Goal: Find contact information: Find contact information

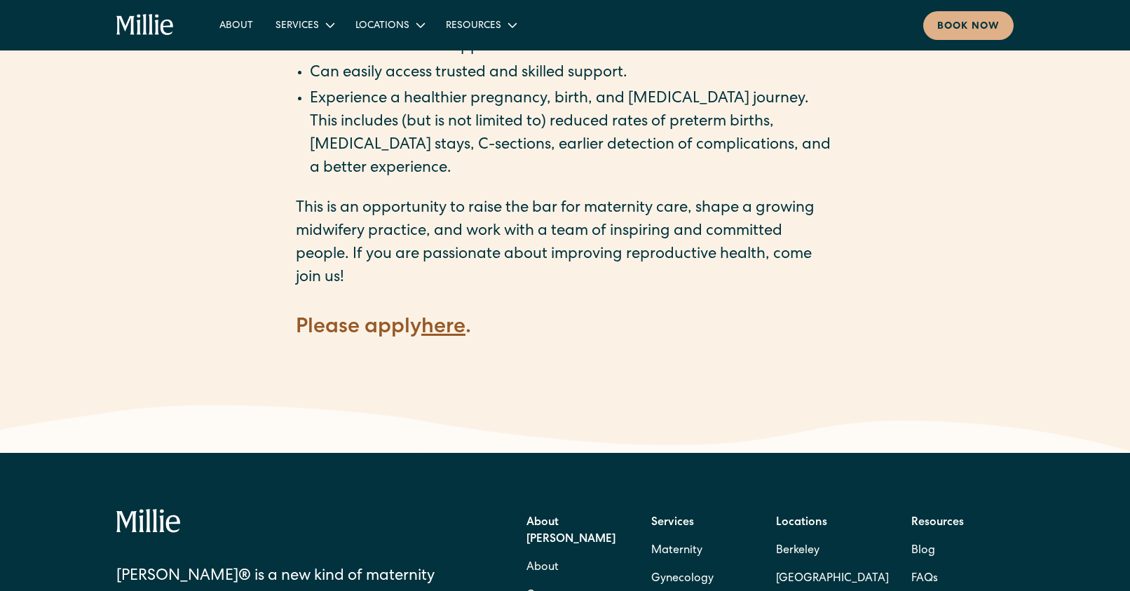
scroll to position [1962, 0]
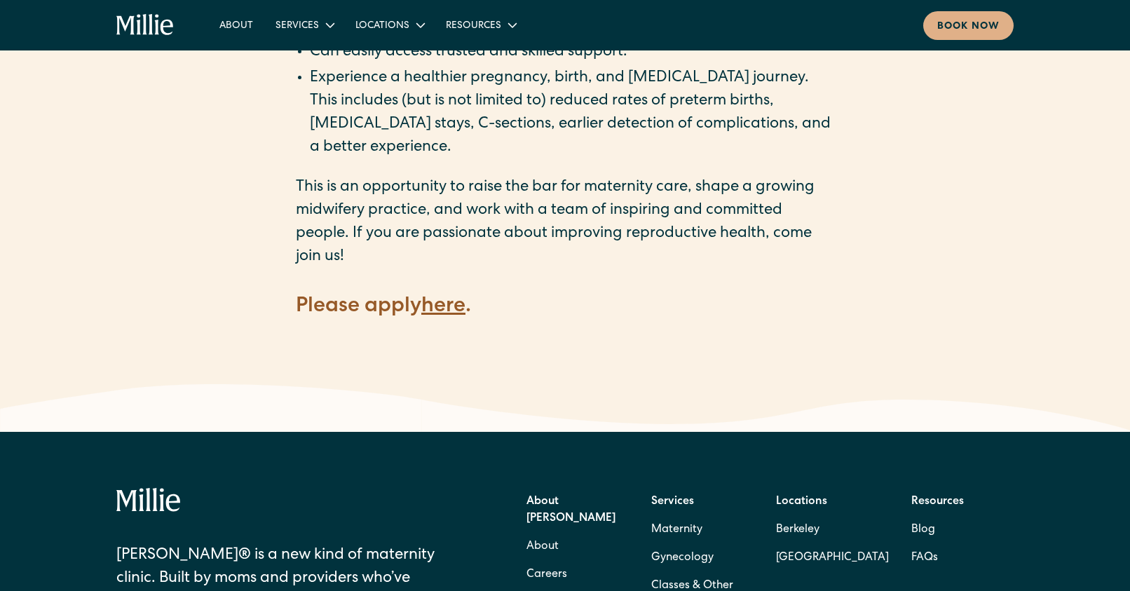
click at [453, 296] on strong "here" at bounding box center [443, 306] width 44 height 21
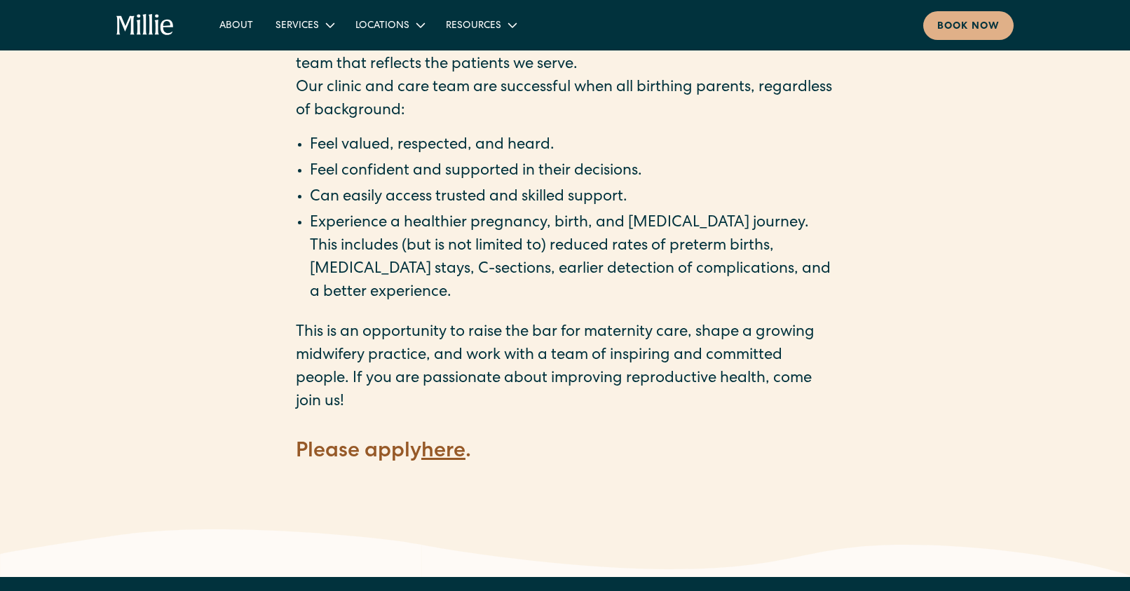
scroll to position [1739, 0]
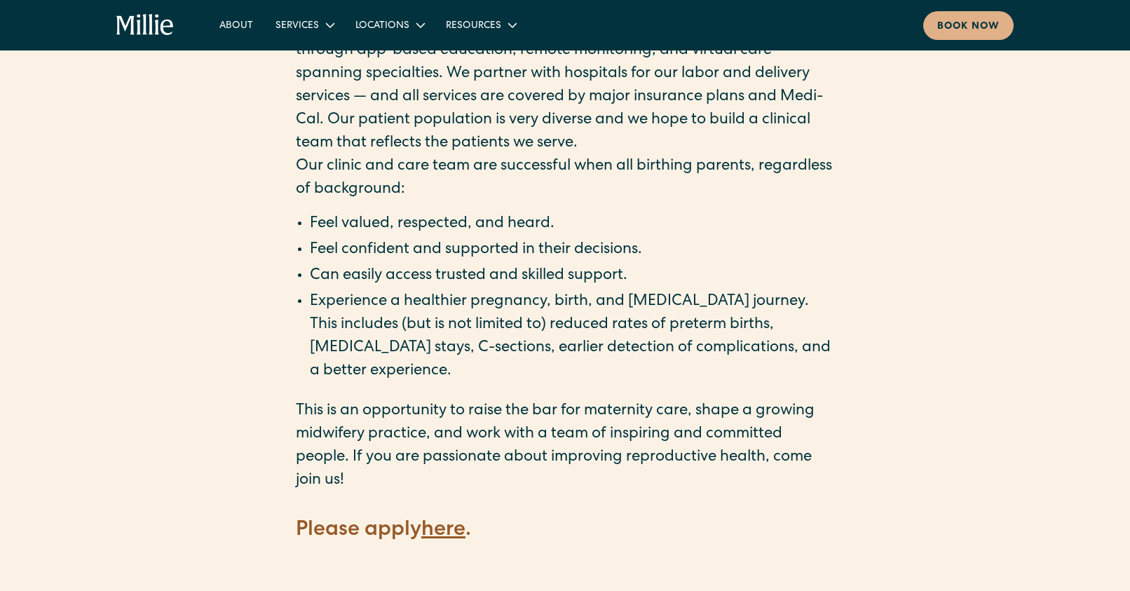
click at [450, 545] on p "‍" at bounding box center [565, 556] width 538 height 23
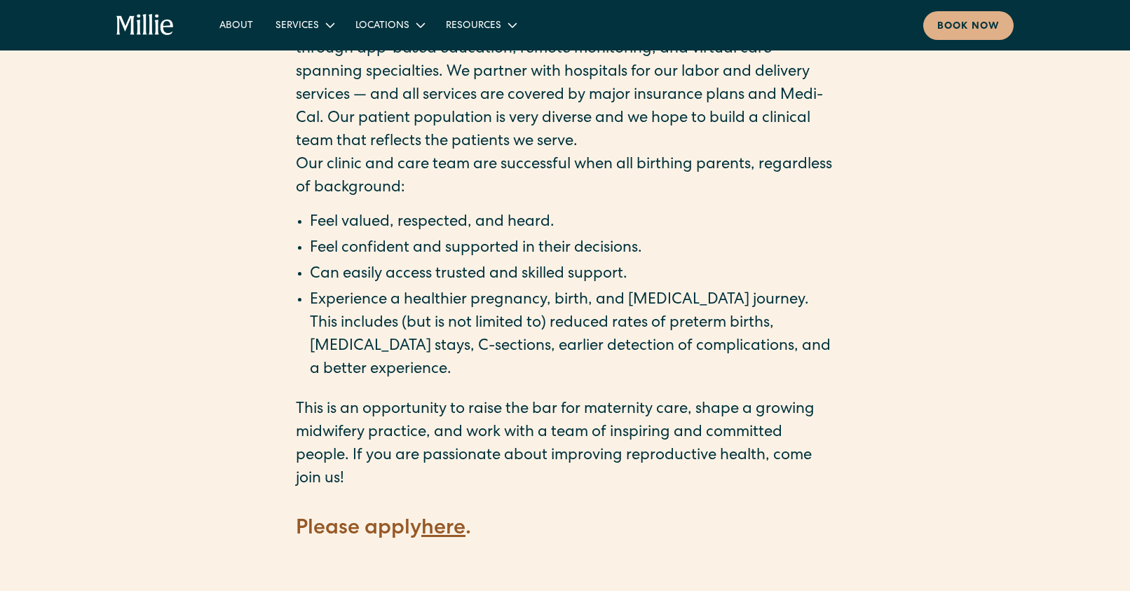
click at [451, 519] on strong "here" at bounding box center [443, 529] width 44 height 21
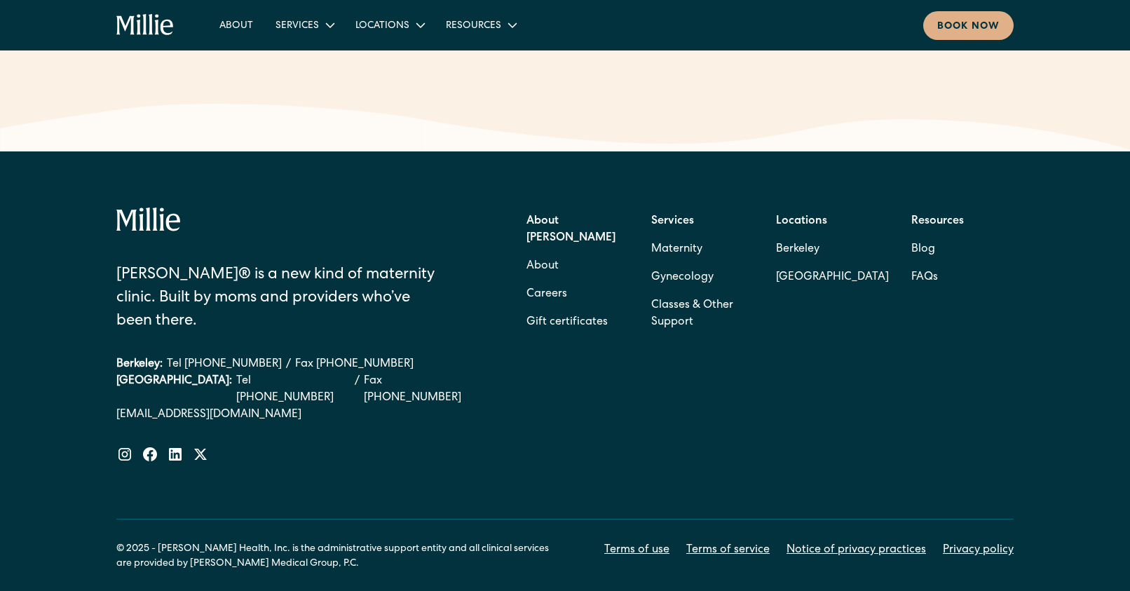
scroll to position [2250, 0]
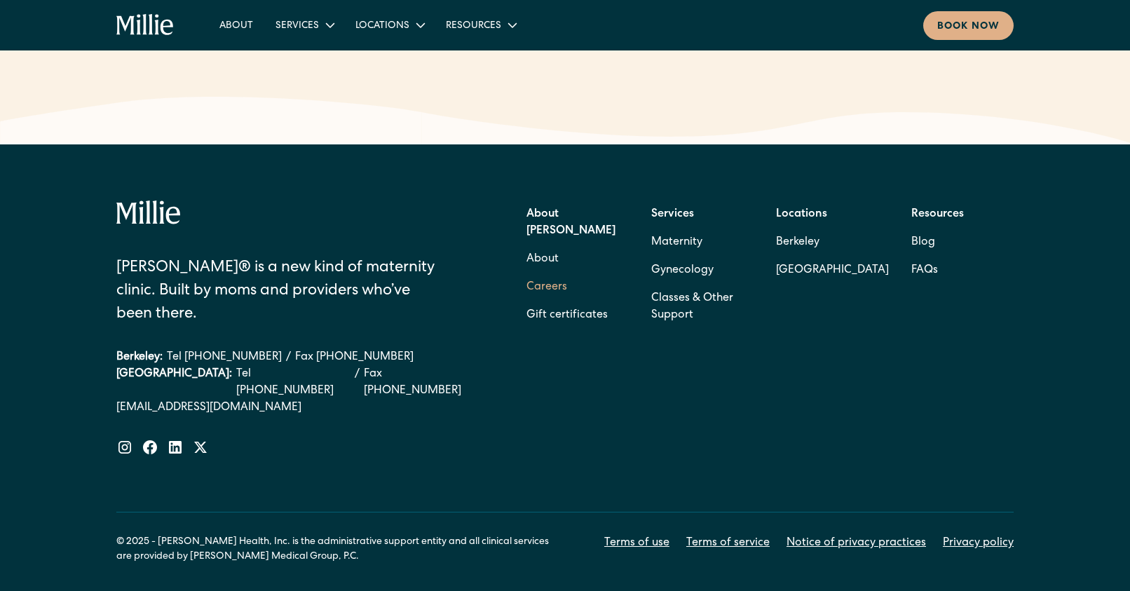
click at [545, 273] on link "Careers" at bounding box center [546, 287] width 41 height 28
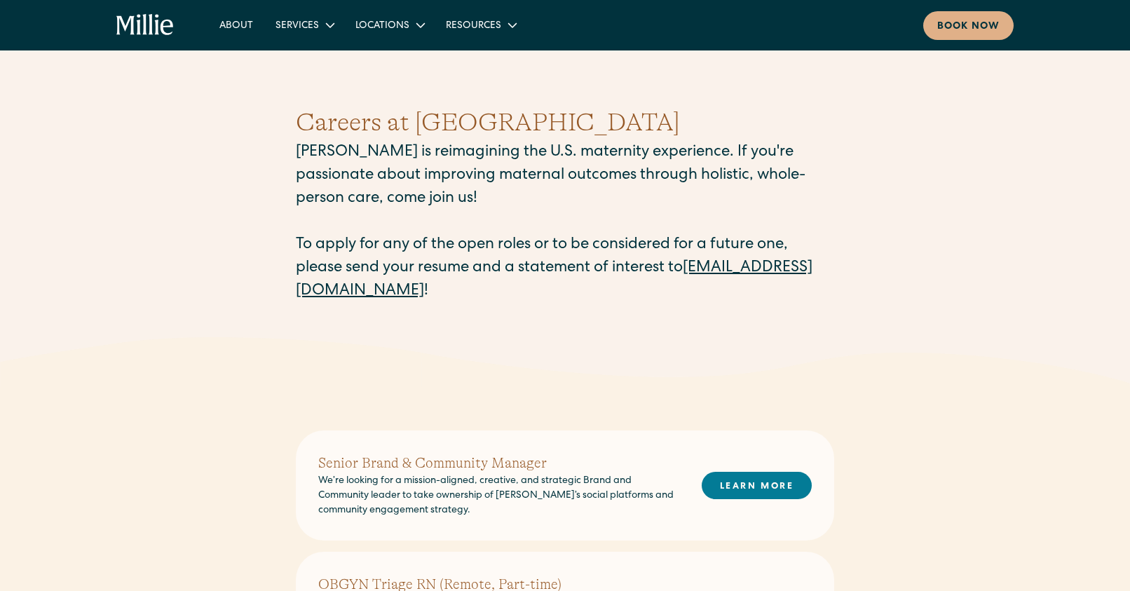
scroll to position [12, 0]
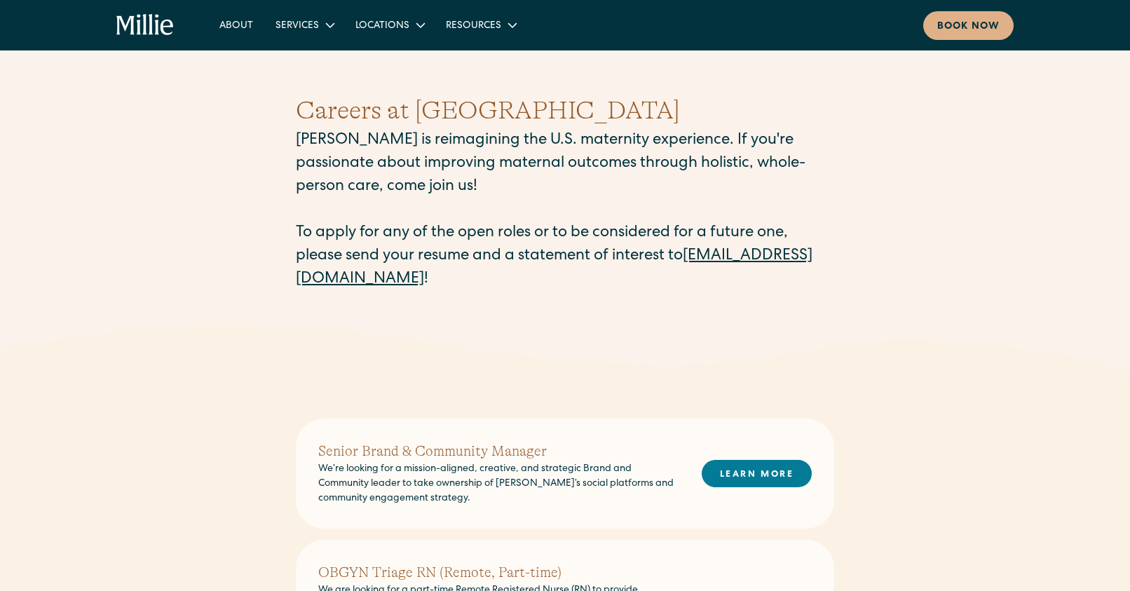
click at [396, 280] on link "careers@millieclinic.com" at bounding box center [554, 268] width 517 height 39
click at [273, 286] on div "Careers at Millie Millie is reimagining the U.S. maternity experience. If you'r…" at bounding box center [565, 191] width 1130 height 267
drag, startPoint x: 264, startPoint y: 285, endPoint x: 466, endPoint y: 283, distance: 201.9
click at [466, 283] on div "Careers at Millie Millie is reimagining the U.S. maternity experience. If you'r…" at bounding box center [565, 191] width 1130 height 267
copy link "careers@millieclinic.com"
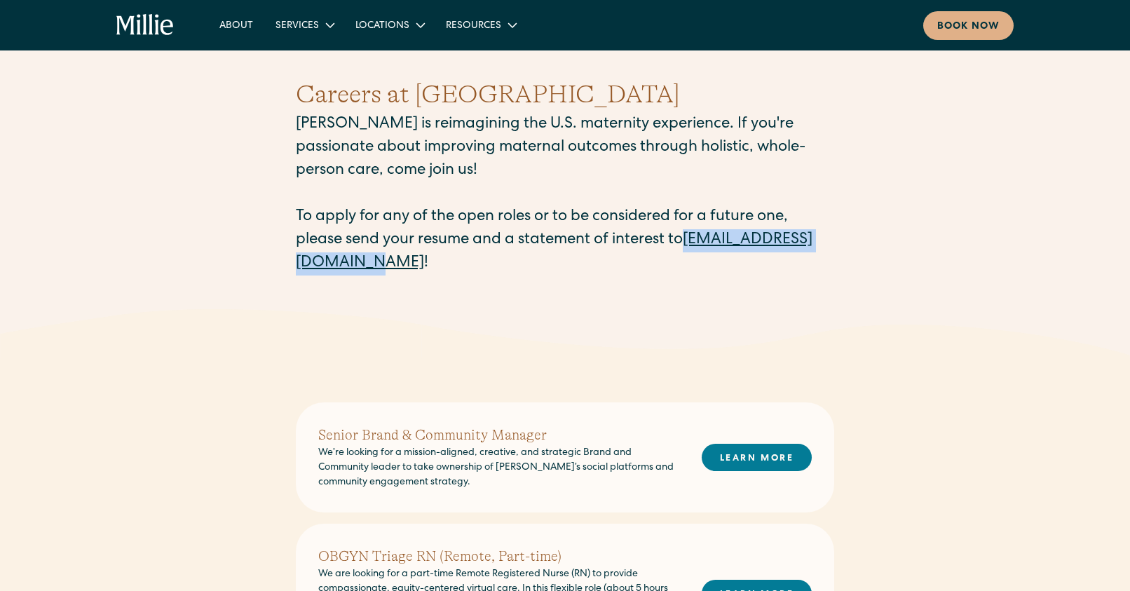
scroll to position [0, 0]
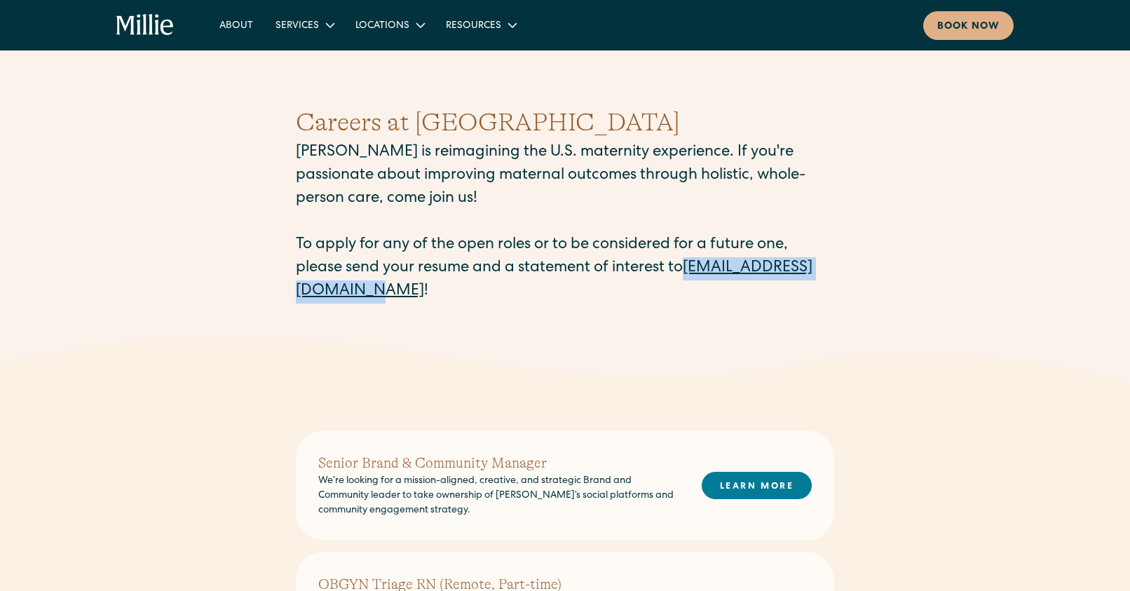
copy link "careers@millieclinic.com"
click at [341, 296] on link "careers@millieclinic.com" at bounding box center [554, 280] width 517 height 39
drag, startPoint x: 399, startPoint y: 326, endPoint x: 407, endPoint y: 310, distance: 17.6
click at [400, 317] on div "Careers at Millie Millie is reimagining the U.S. maternity experience. If you'r…" at bounding box center [565, 203] width 538 height 267
click at [297, 296] on link "careers@millieclinic.com" at bounding box center [554, 280] width 517 height 39
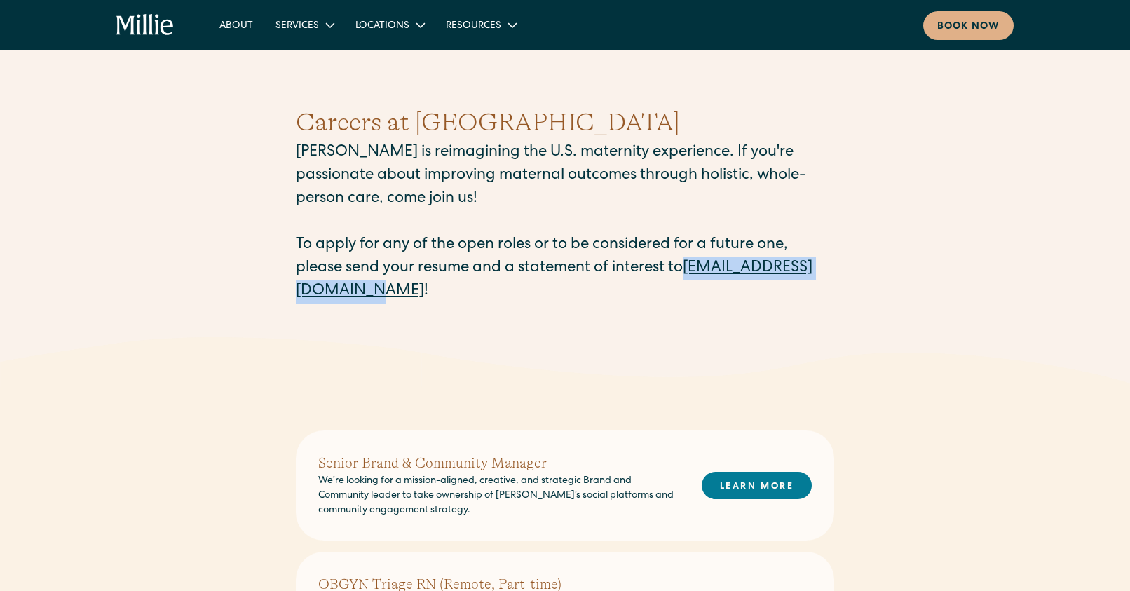
drag, startPoint x: 469, startPoint y: 292, endPoint x: 295, endPoint y: 286, distance: 173.9
click at [295, 286] on div "Careers at Millie Millie is reimagining the U.S. maternity experience. If you'r…" at bounding box center [565, 203] width 1130 height 267
copy link "careers@millieclinic.com"
